Goal: Task Accomplishment & Management: Manage account settings

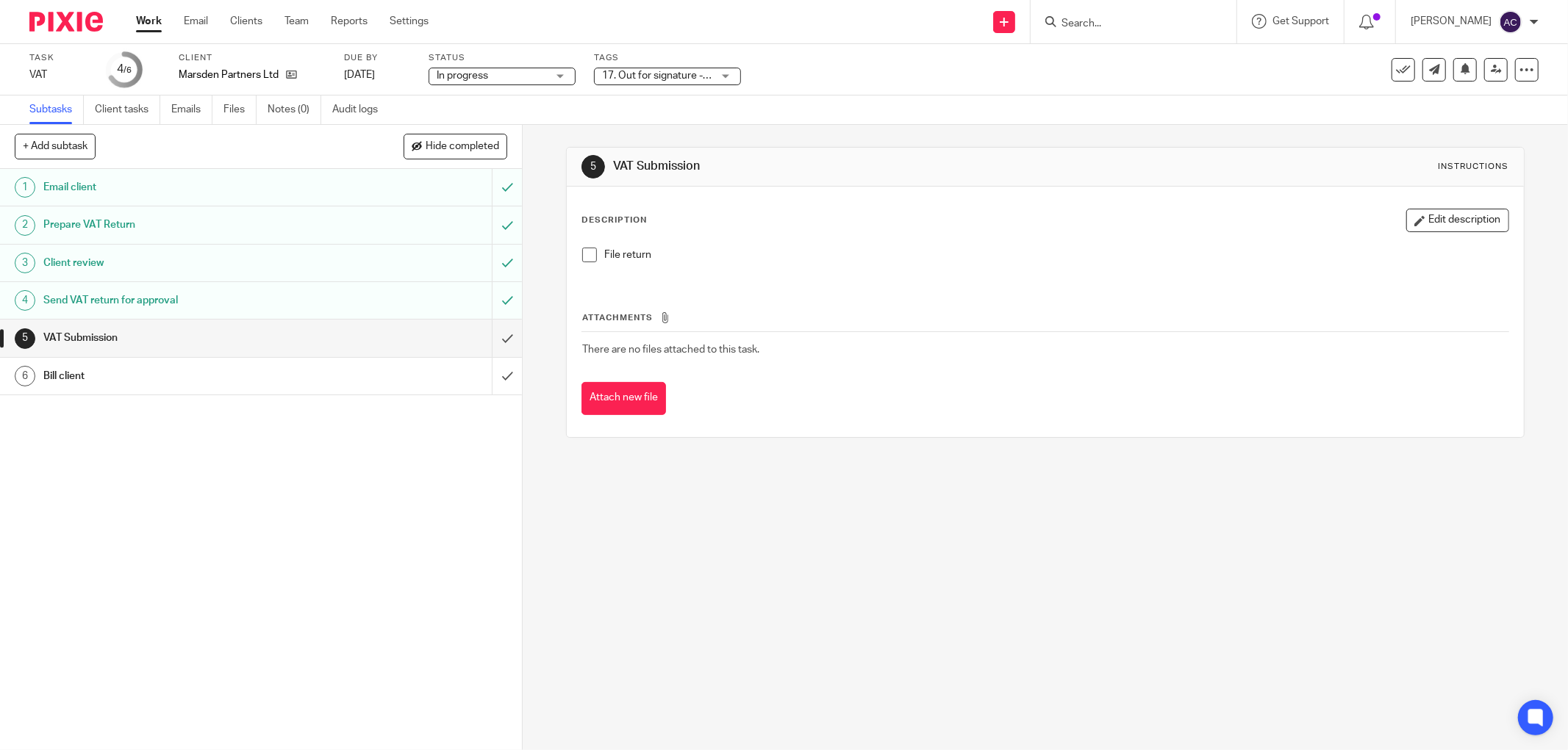
click at [1081, 23] on input "Search" at bounding box center [1125, 24] width 132 height 13
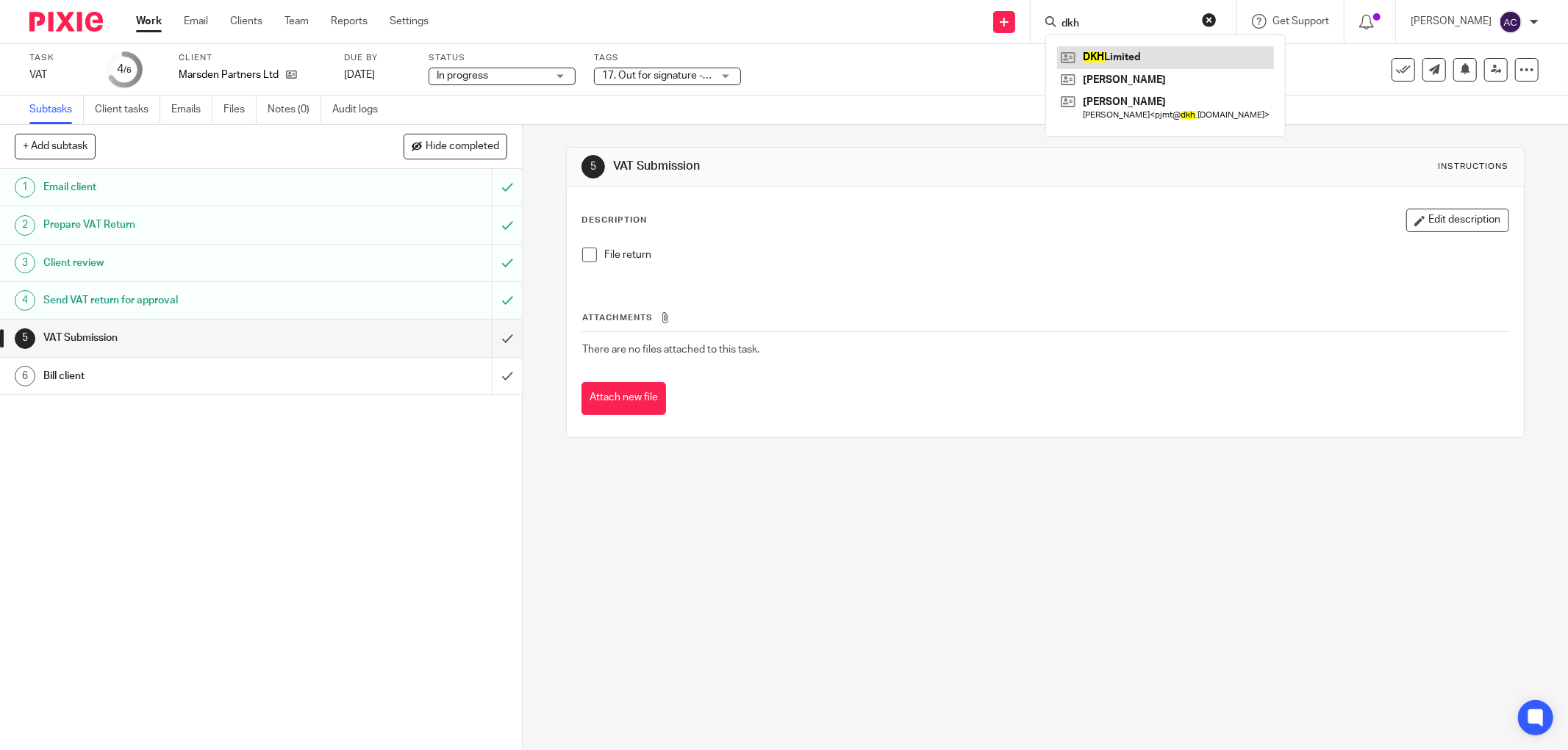
type input "dkh"
click at [1097, 52] on link at bounding box center [1166, 57] width 217 height 22
click at [1103, 53] on link at bounding box center [1166, 57] width 217 height 22
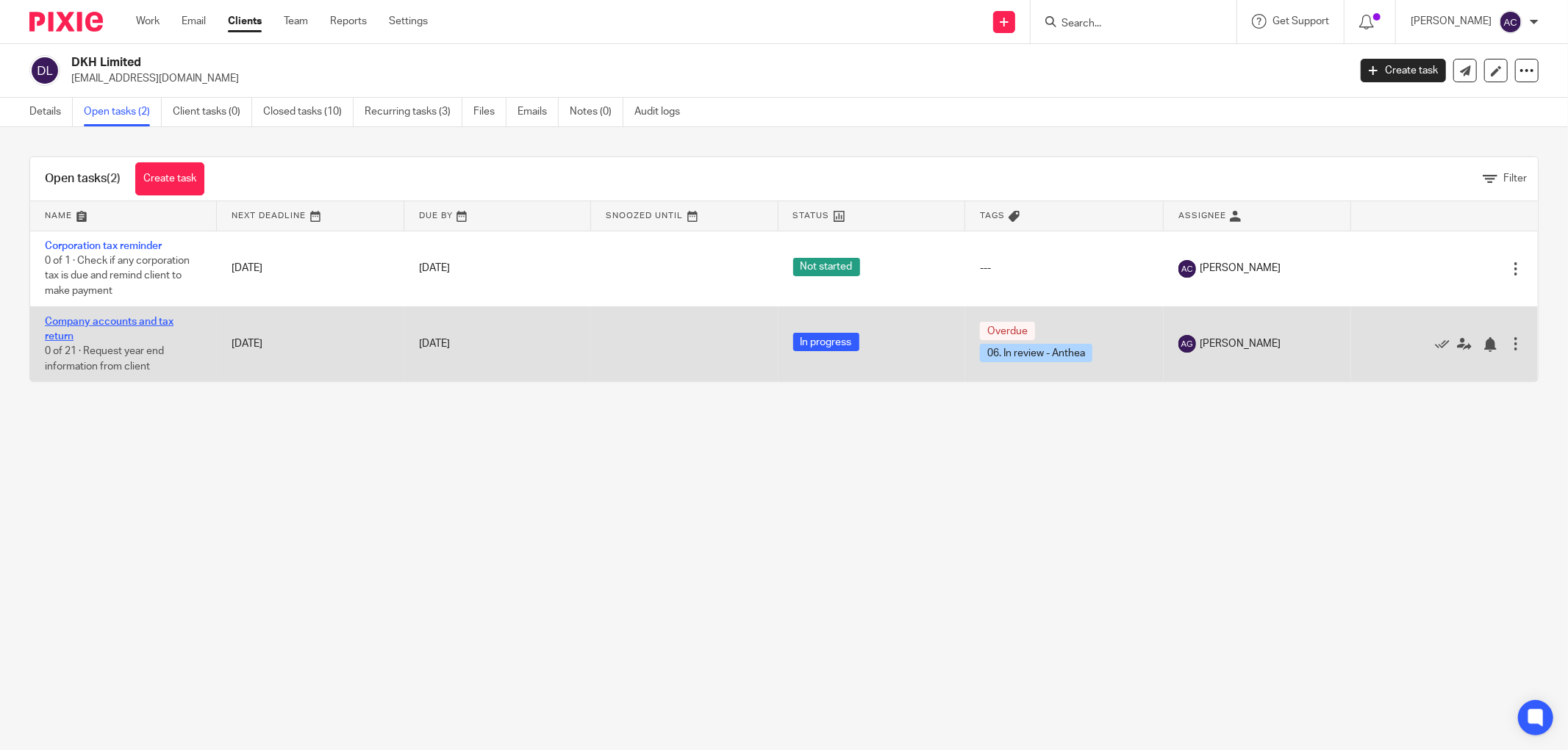
click at [107, 318] on link "Company accounts and tax return" at bounding box center [108, 329] width 129 height 25
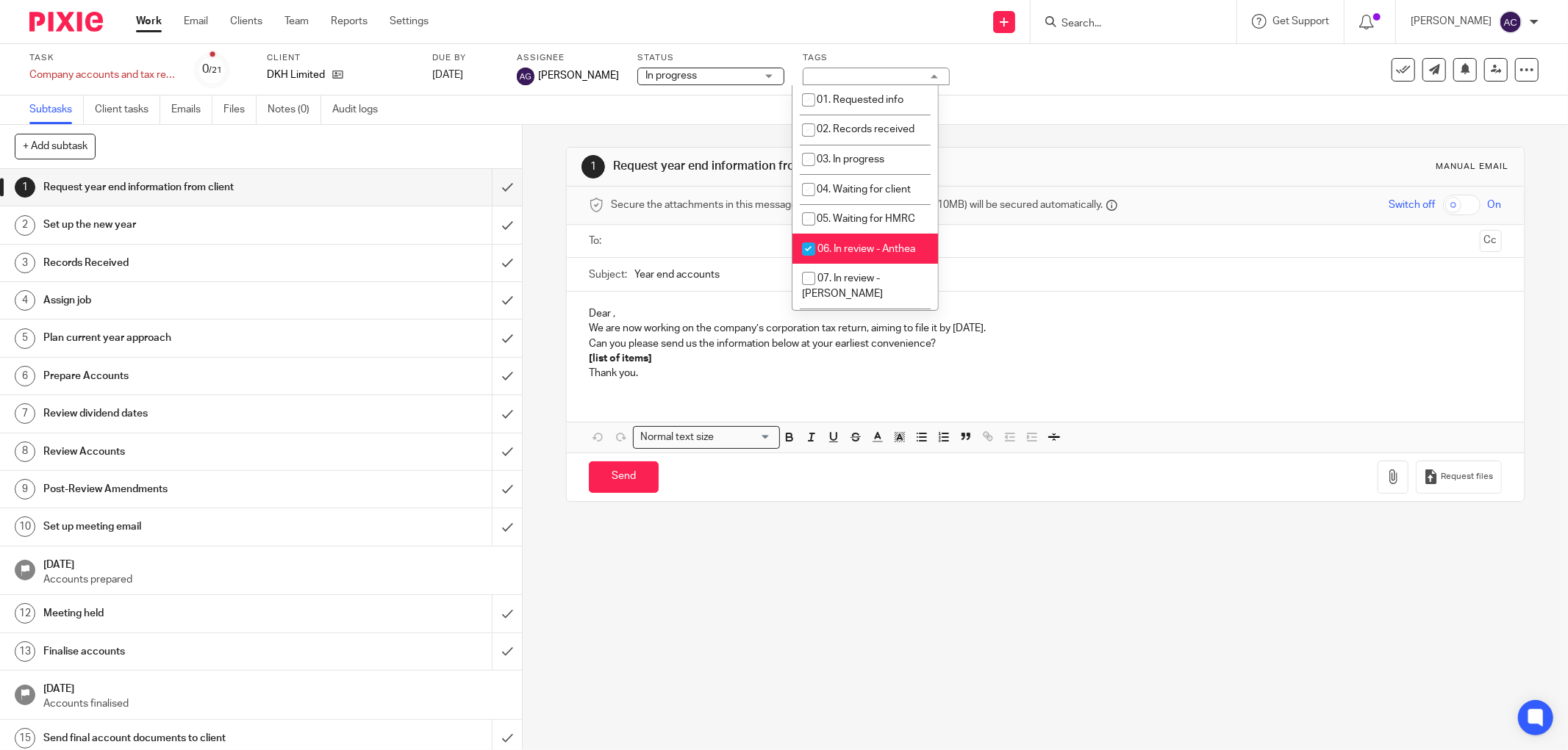
click at [842, 253] on span "06. In review - Anthea" at bounding box center [867, 249] width 98 height 10
checkbox input "false"
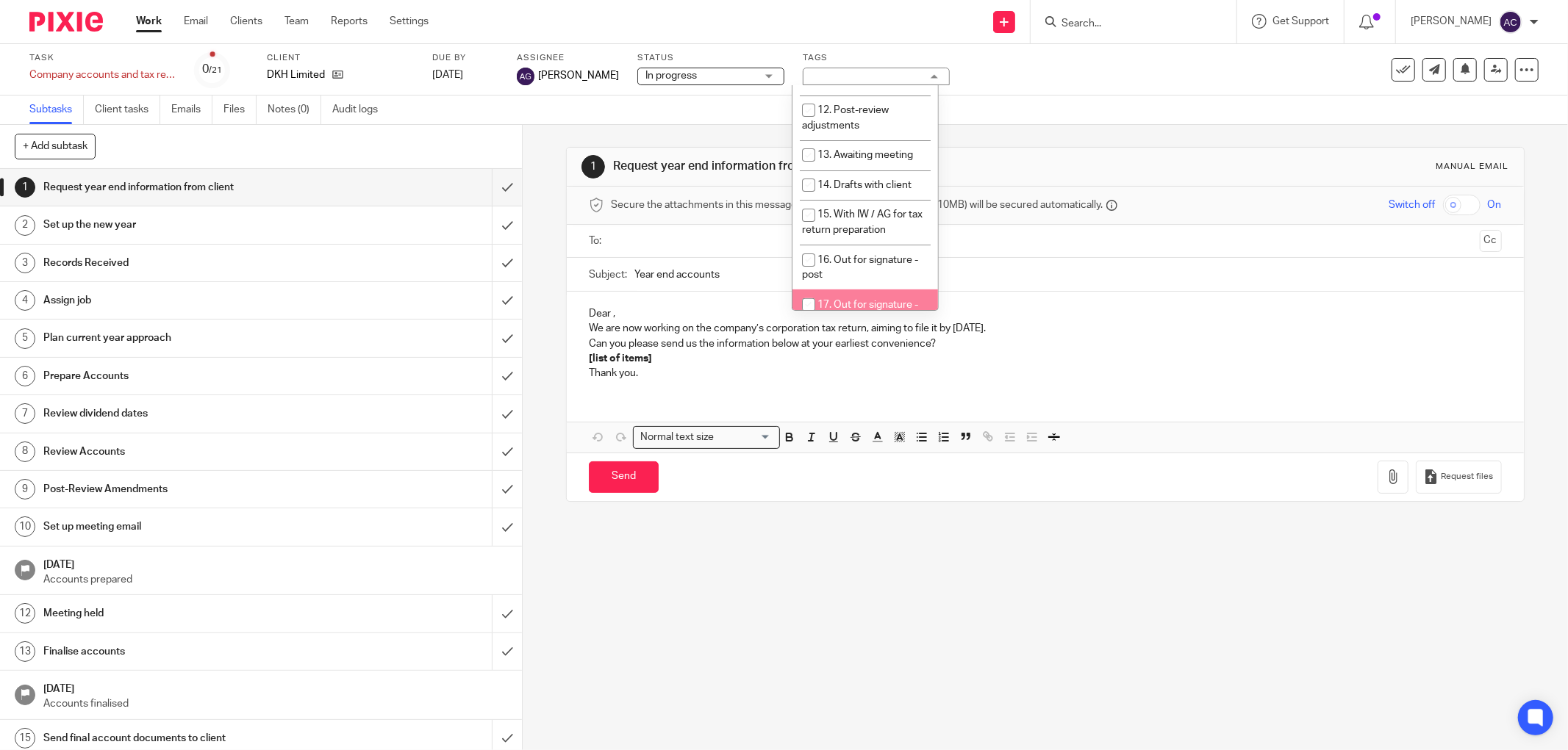
click at [854, 300] on span "17. Out for signature - electronic" at bounding box center [860, 312] width 116 height 25
checkbox input "true"
click at [492, 455] on input "submit" at bounding box center [261, 452] width 522 height 37
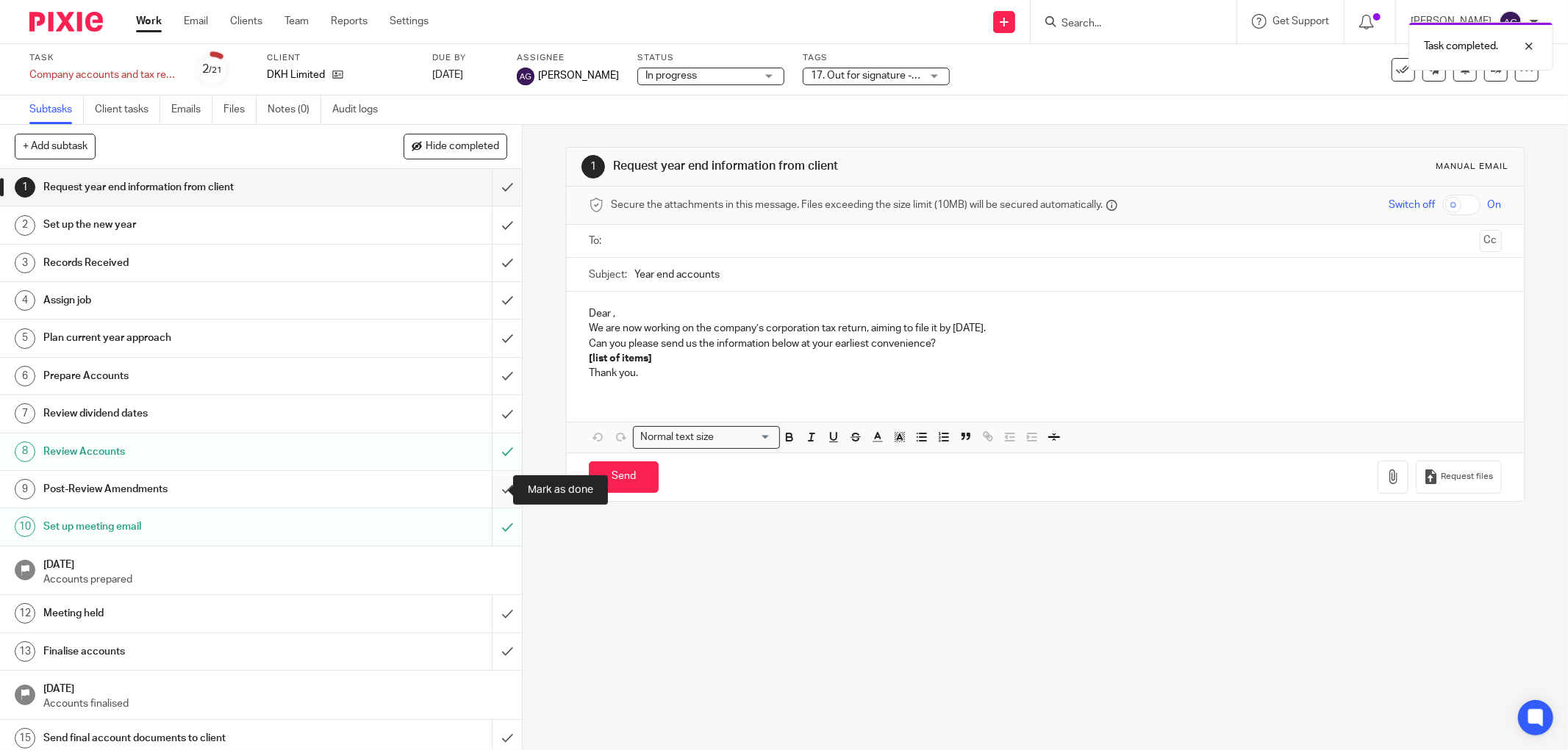
click at [493, 490] on input "submit" at bounding box center [261, 490] width 522 height 37
click at [489, 416] on input "submit" at bounding box center [261, 413] width 522 height 37
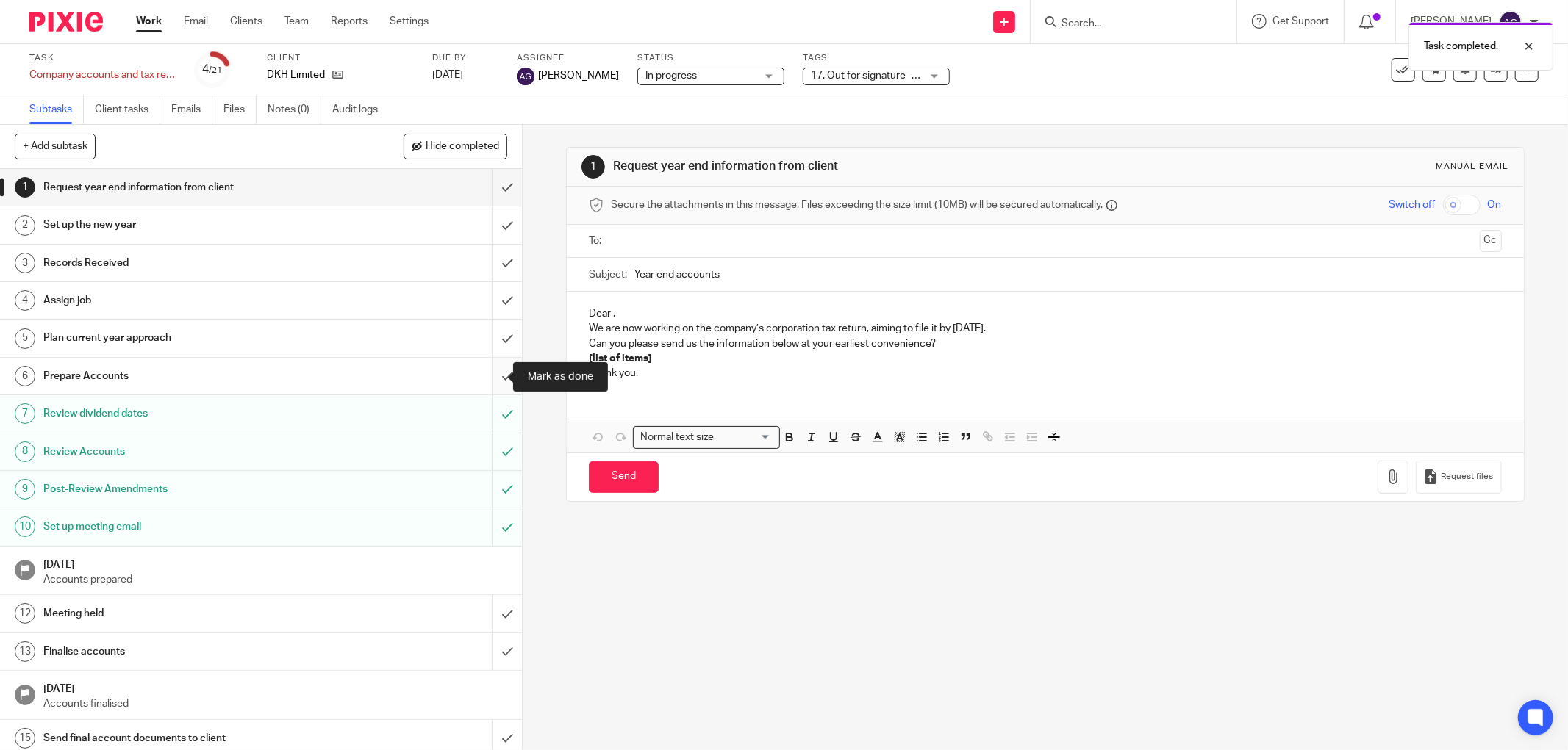
click at [493, 378] on input "submit" at bounding box center [261, 376] width 522 height 37
click at [496, 337] on input "submit" at bounding box center [261, 338] width 522 height 37
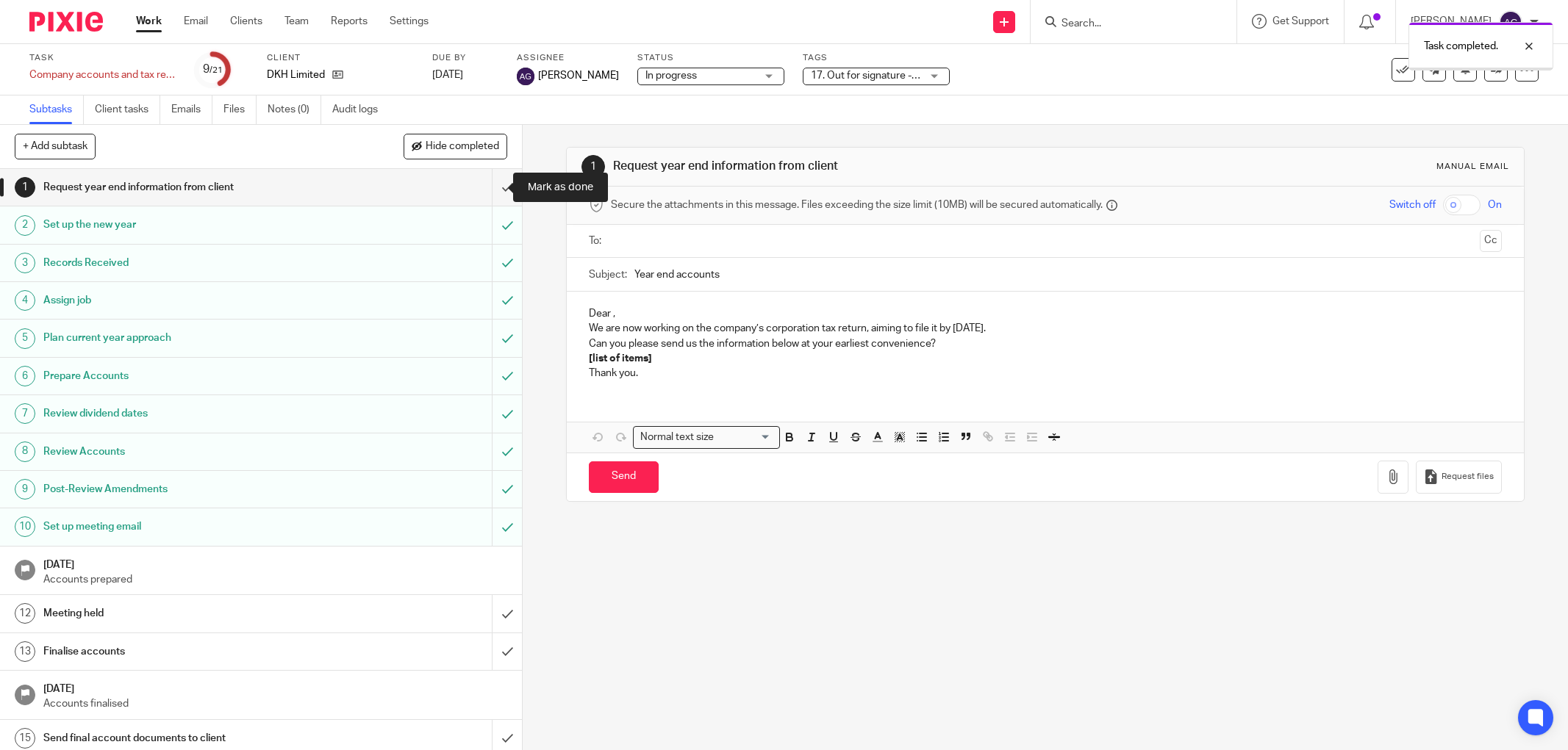
click at [495, 182] on input "submit" at bounding box center [261, 187] width 522 height 37
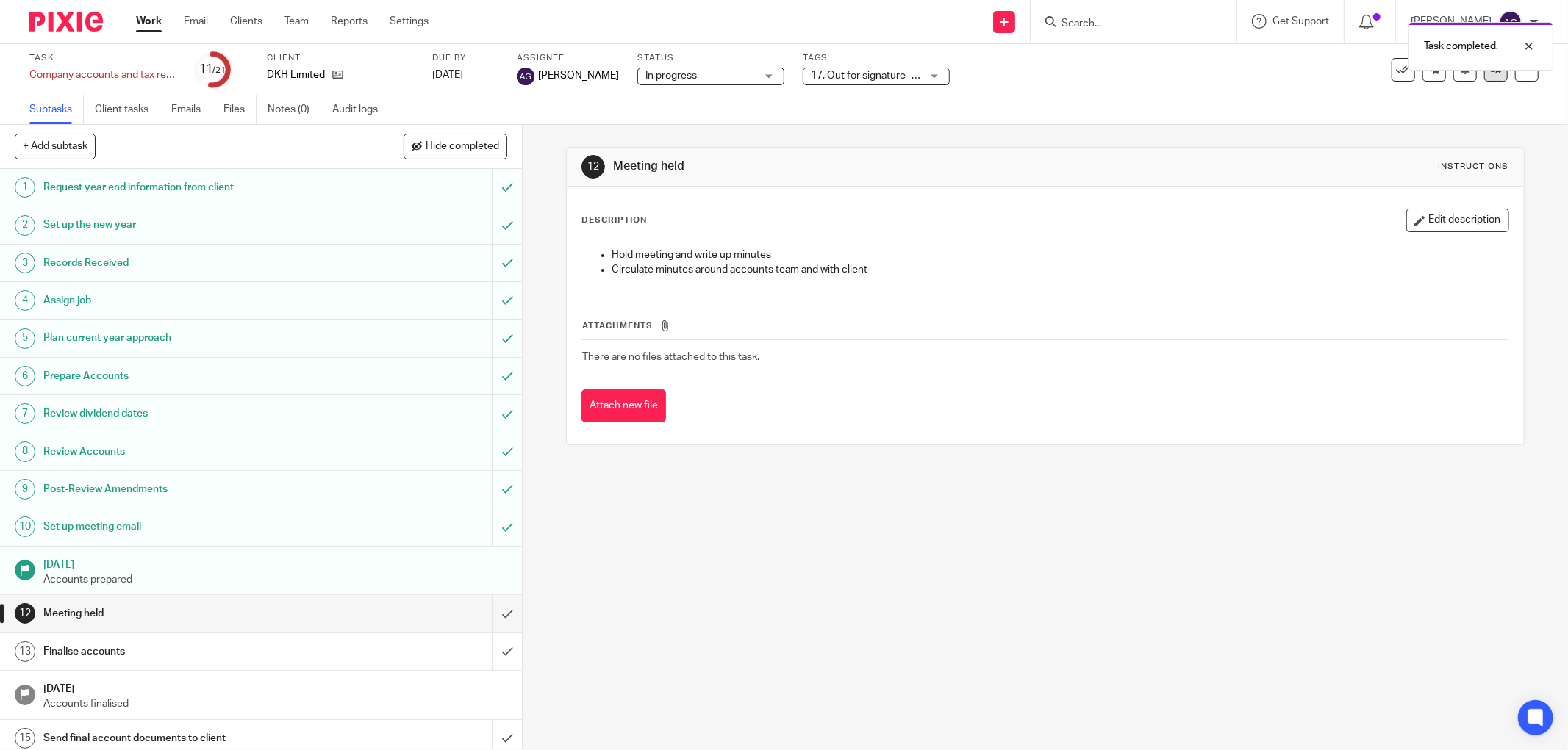
click at [1484, 76] on link at bounding box center [1495, 69] width 24 height 24
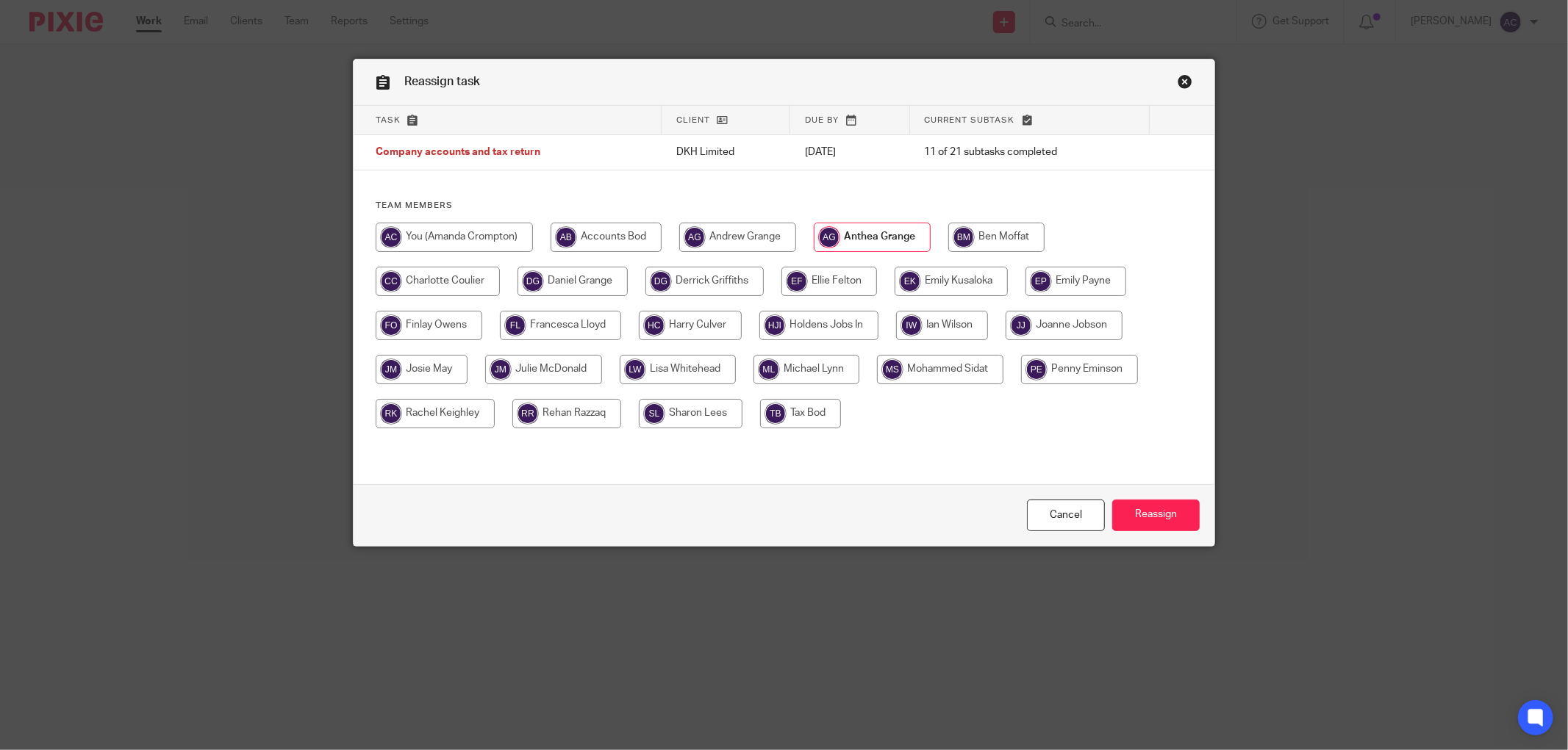
click at [401, 229] on input "radio" at bounding box center [455, 238] width 157 height 30
radio input "true"
click at [1167, 519] on input "Reassign" at bounding box center [1156, 516] width 87 height 31
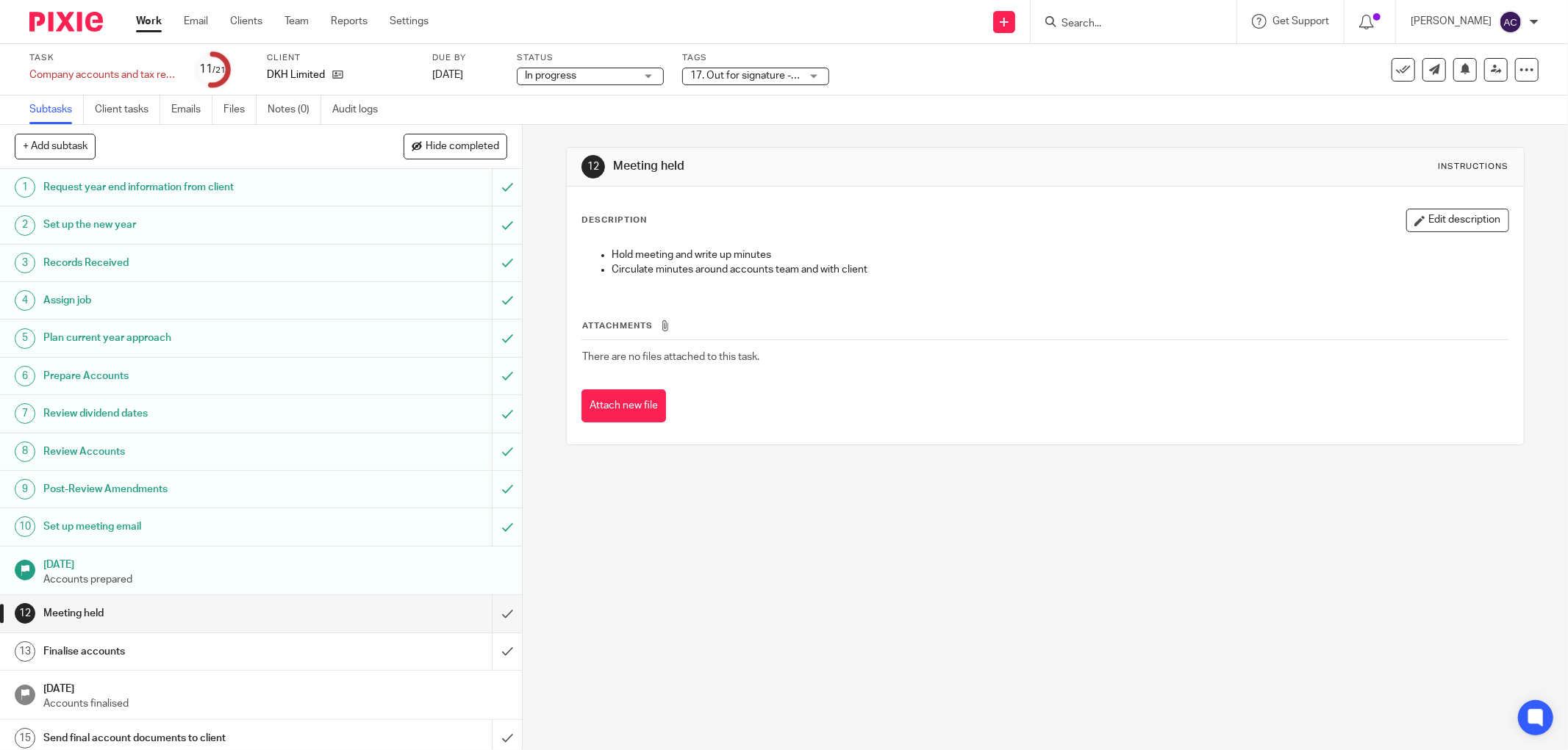
click at [1078, 24] on input "Search" at bounding box center [1125, 24] width 132 height 13
type input "smart tiles"
click at [1114, 49] on link at bounding box center [1148, 57] width 182 height 22
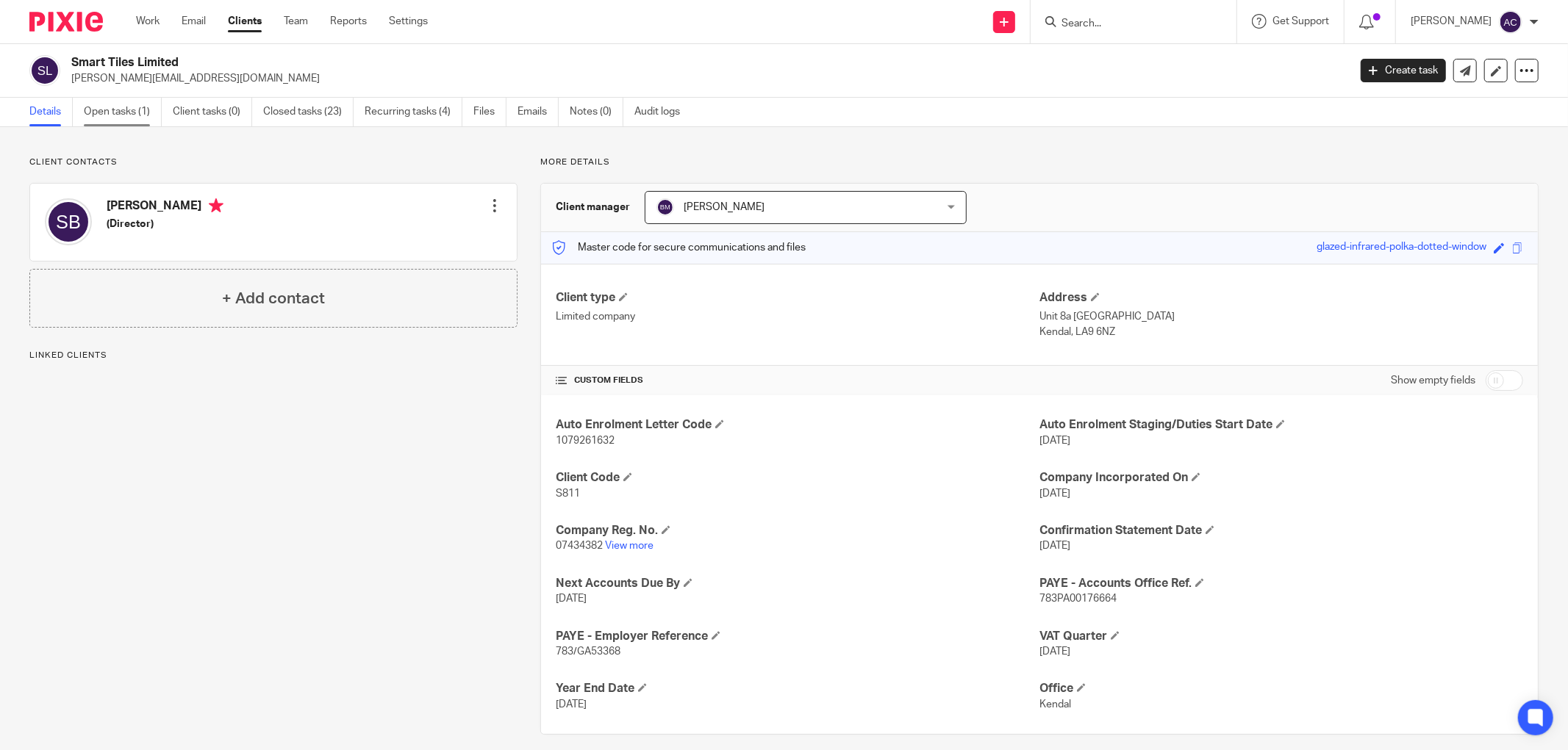
click at [116, 116] on link "Open tasks (1)" at bounding box center [122, 112] width 78 height 29
